Goal: Navigation & Orientation: Find specific page/section

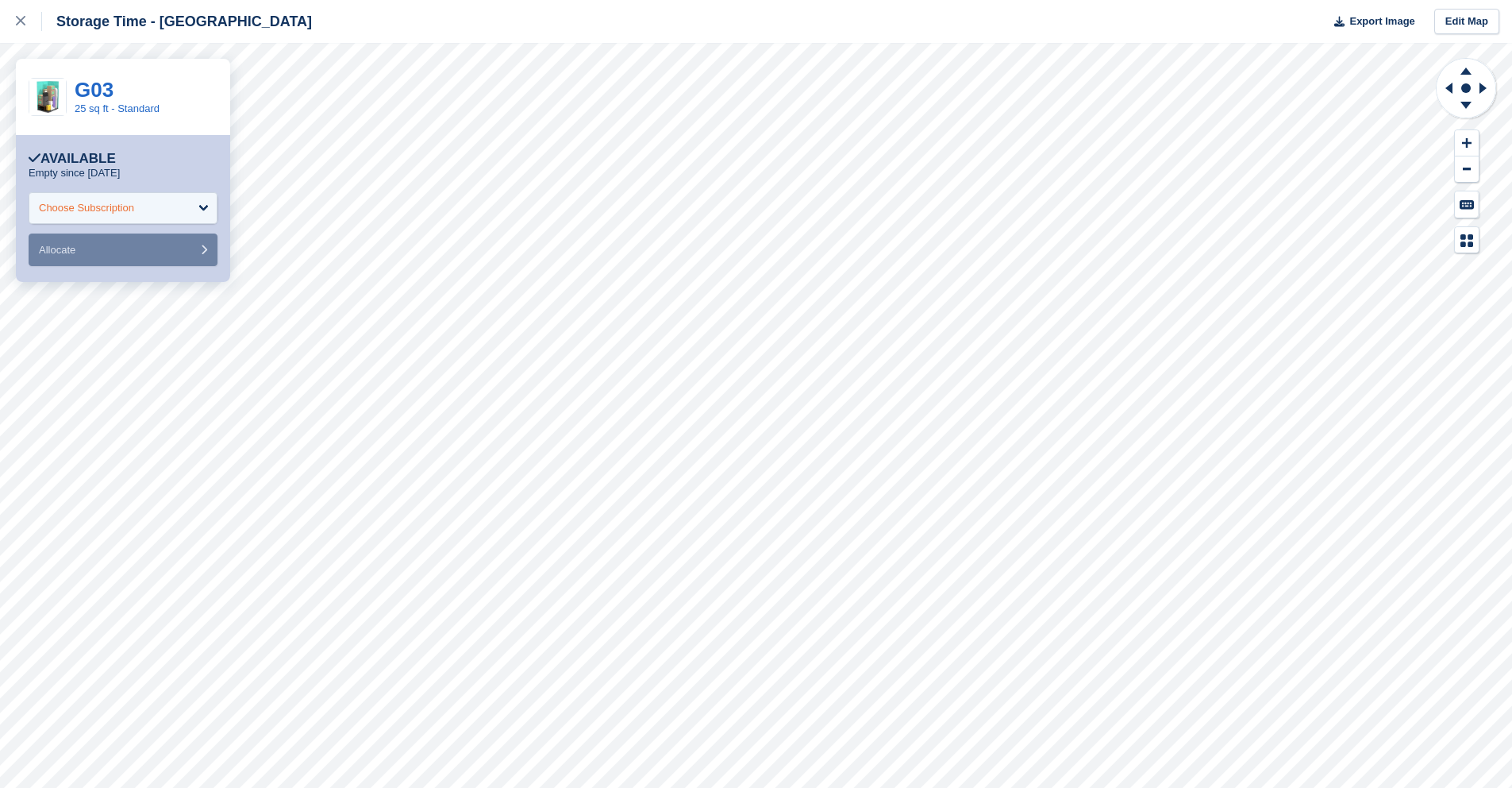
click at [212, 195] on div "Choose Subscription" at bounding box center [123, 207] width 189 height 31
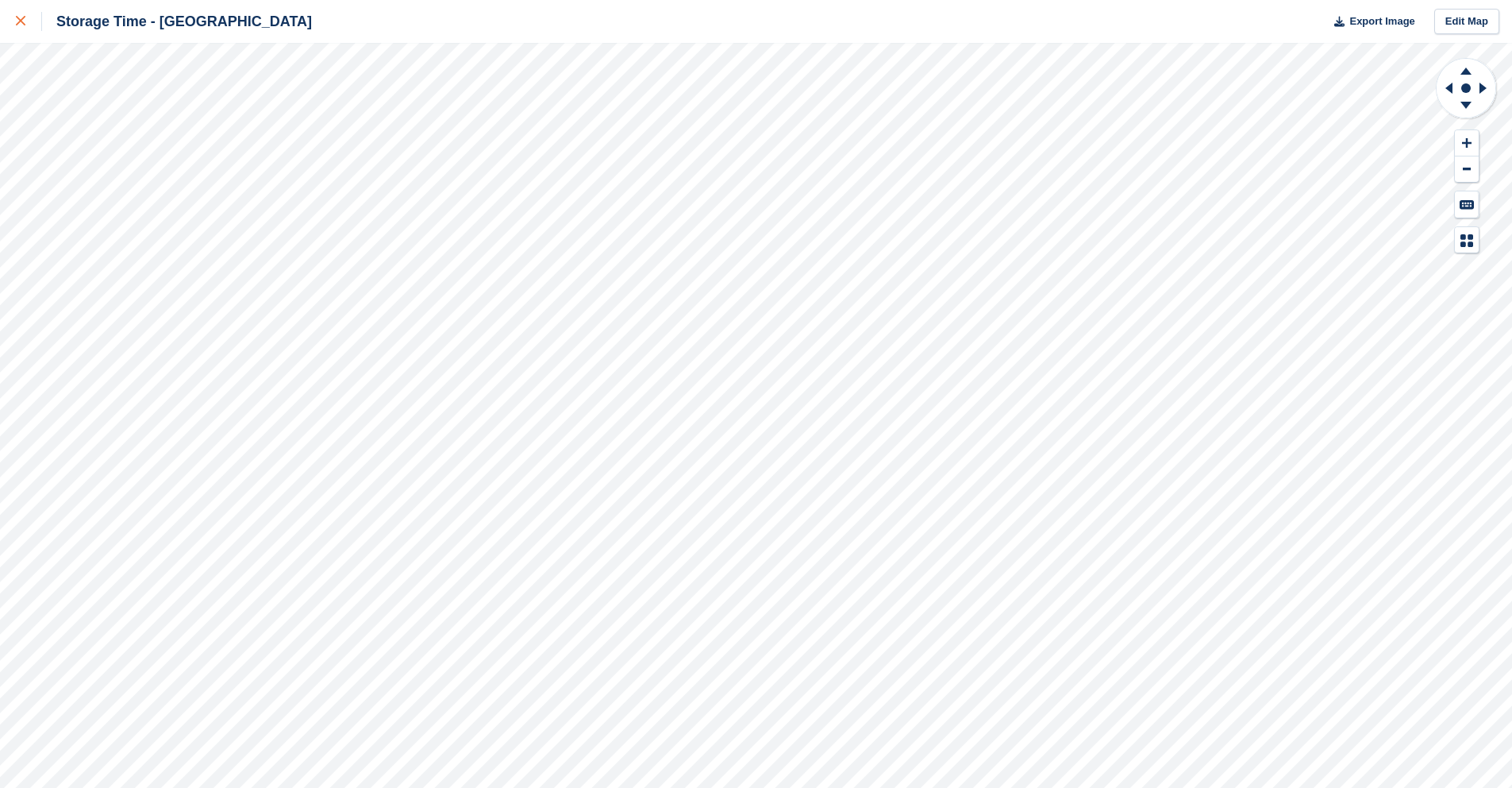
click at [19, 14] on div at bounding box center [29, 22] width 26 height 19
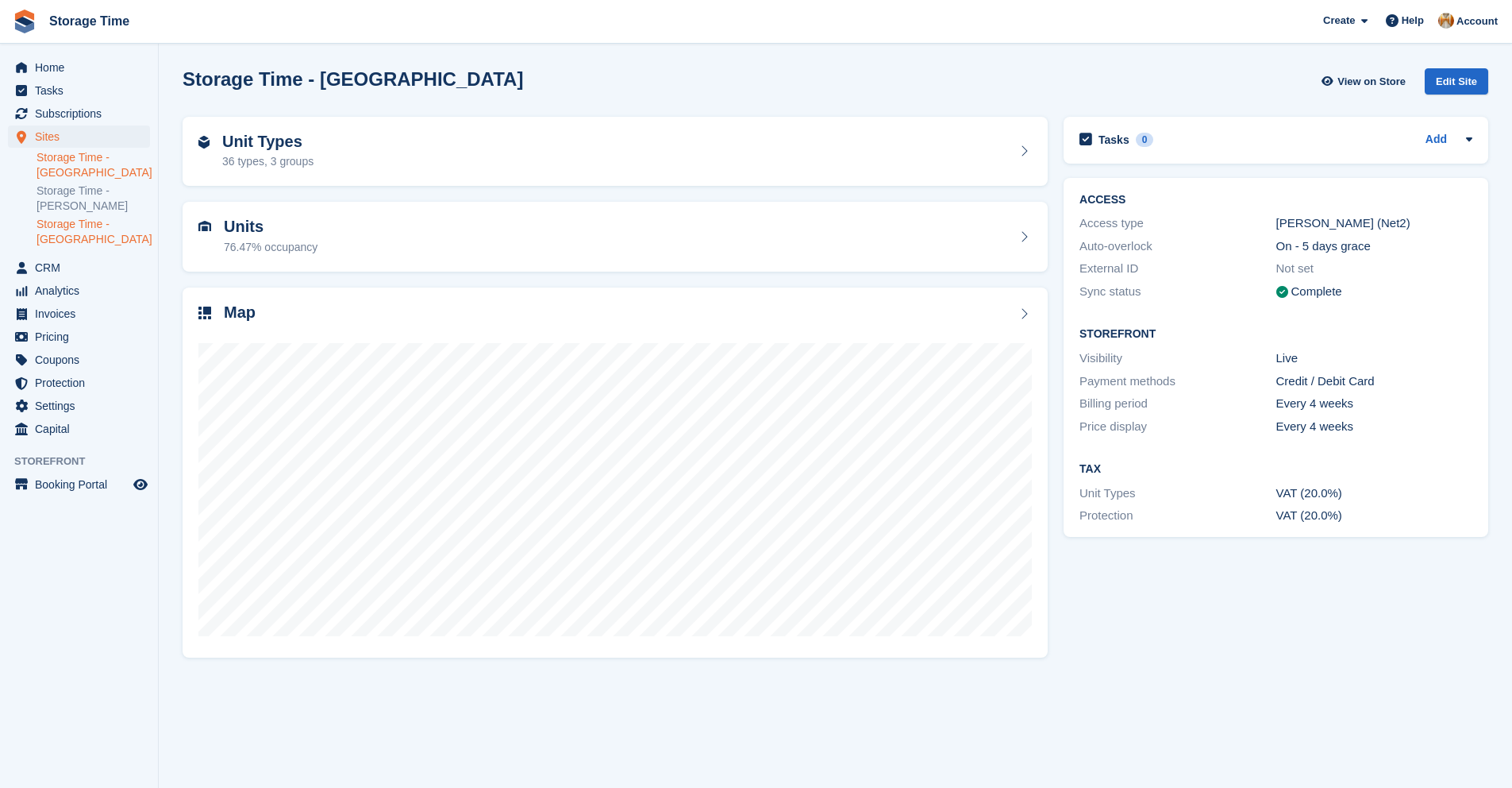
click at [96, 235] on link "Storage Time - [GEOGRAPHIC_DATA]" at bounding box center [93, 232] width 113 height 31
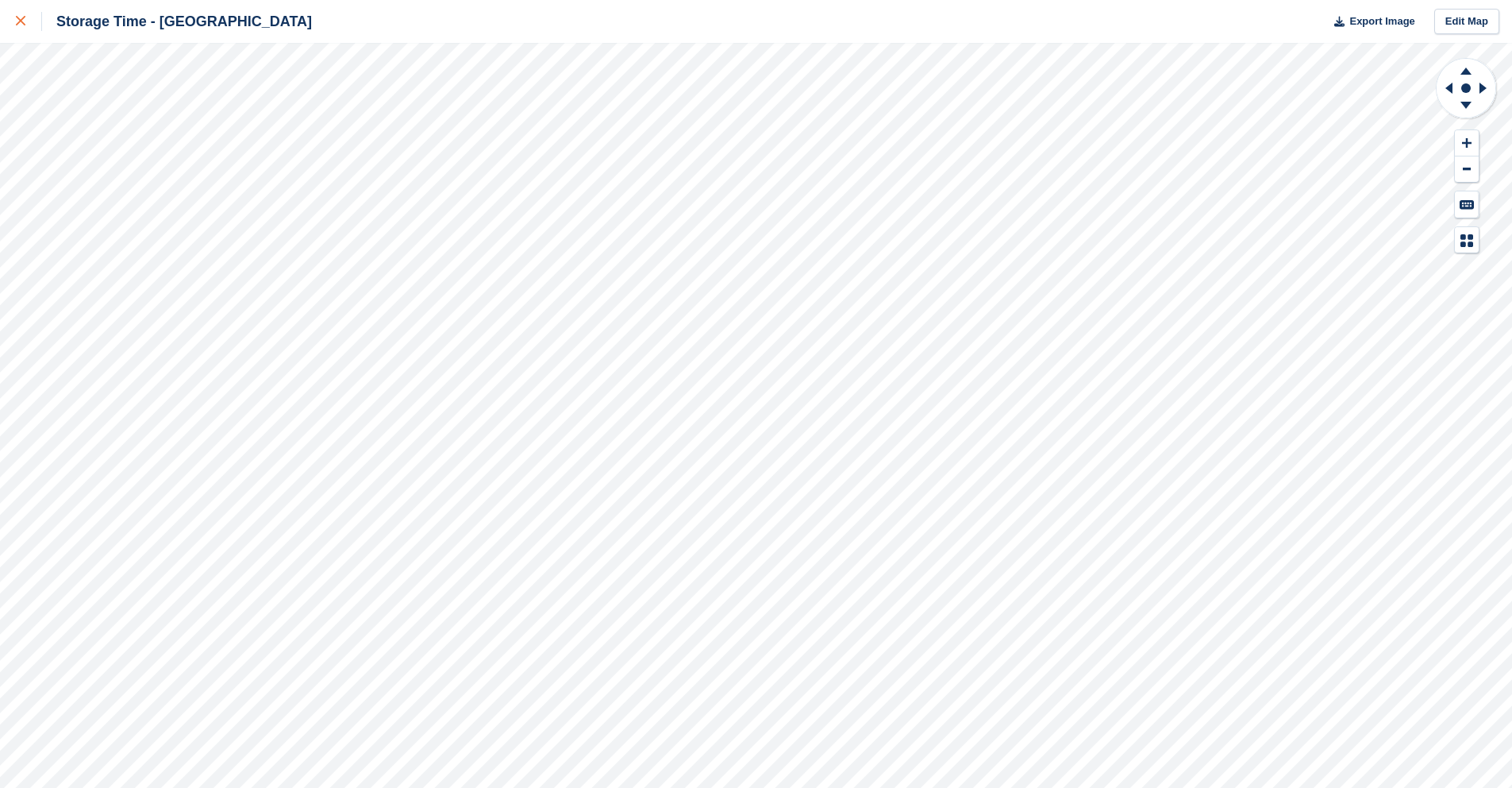
click at [24, 27] on div at bounding box center [29, 22] width 26 height 19
